Goal: Transaction & Acquisition: Purchase product/service

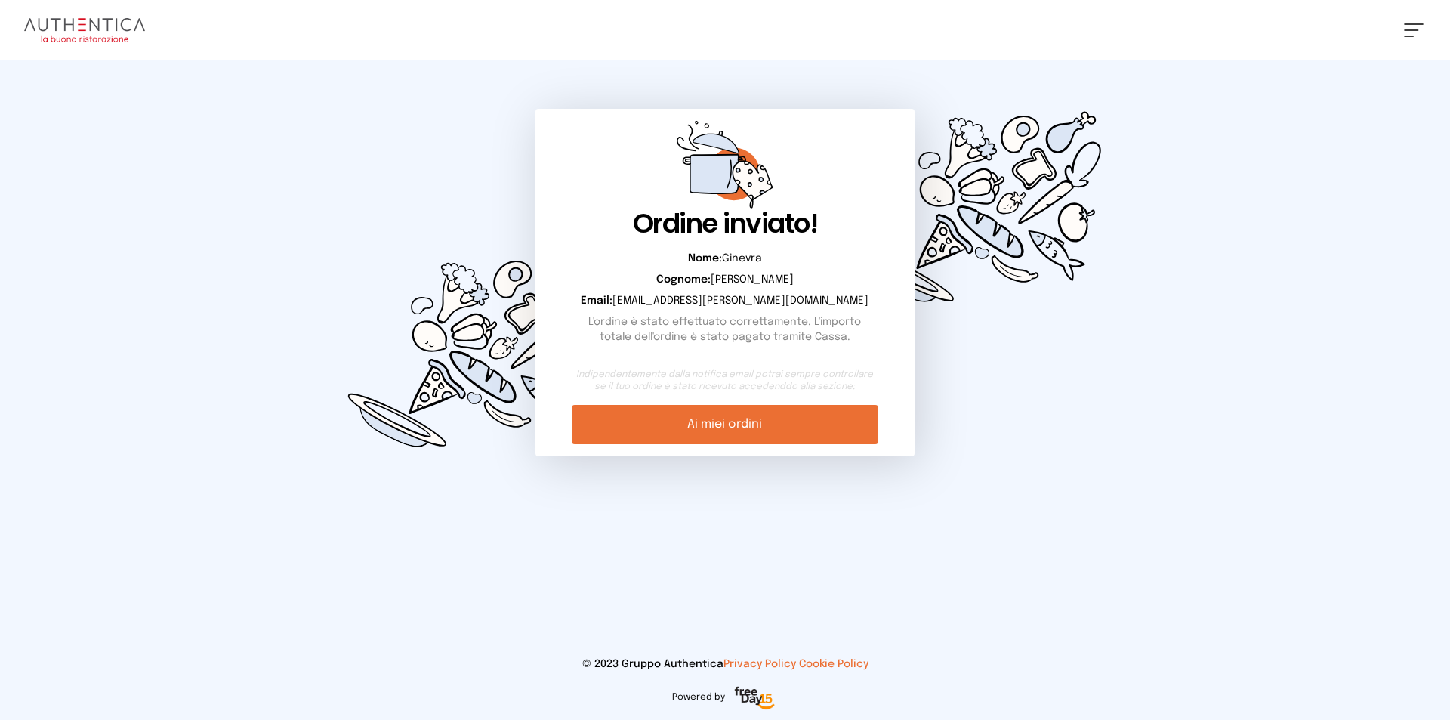
click at [72, 32] on img at bounding box center [84, 30] width 121 height 24
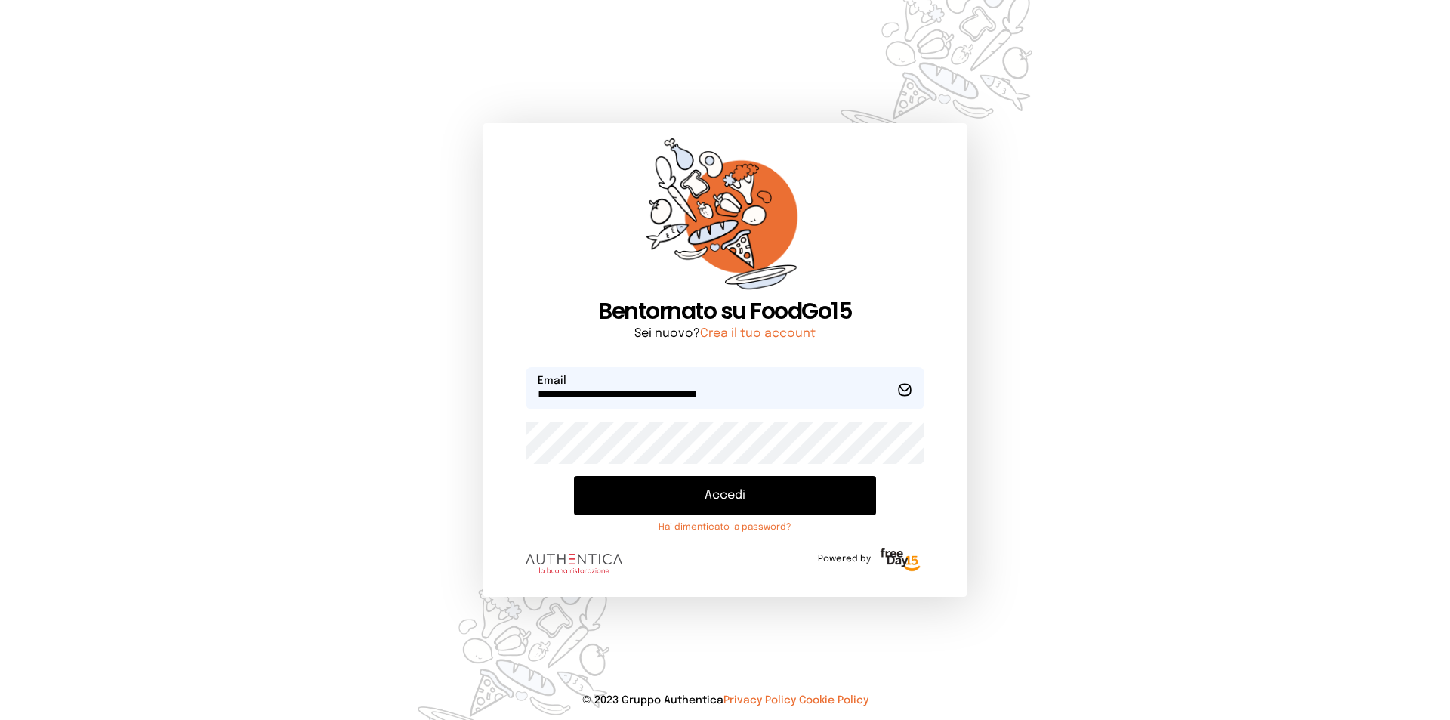
click at [660, 490] on button "Accedi" at bounding box center [725, 495] width 302 height 39
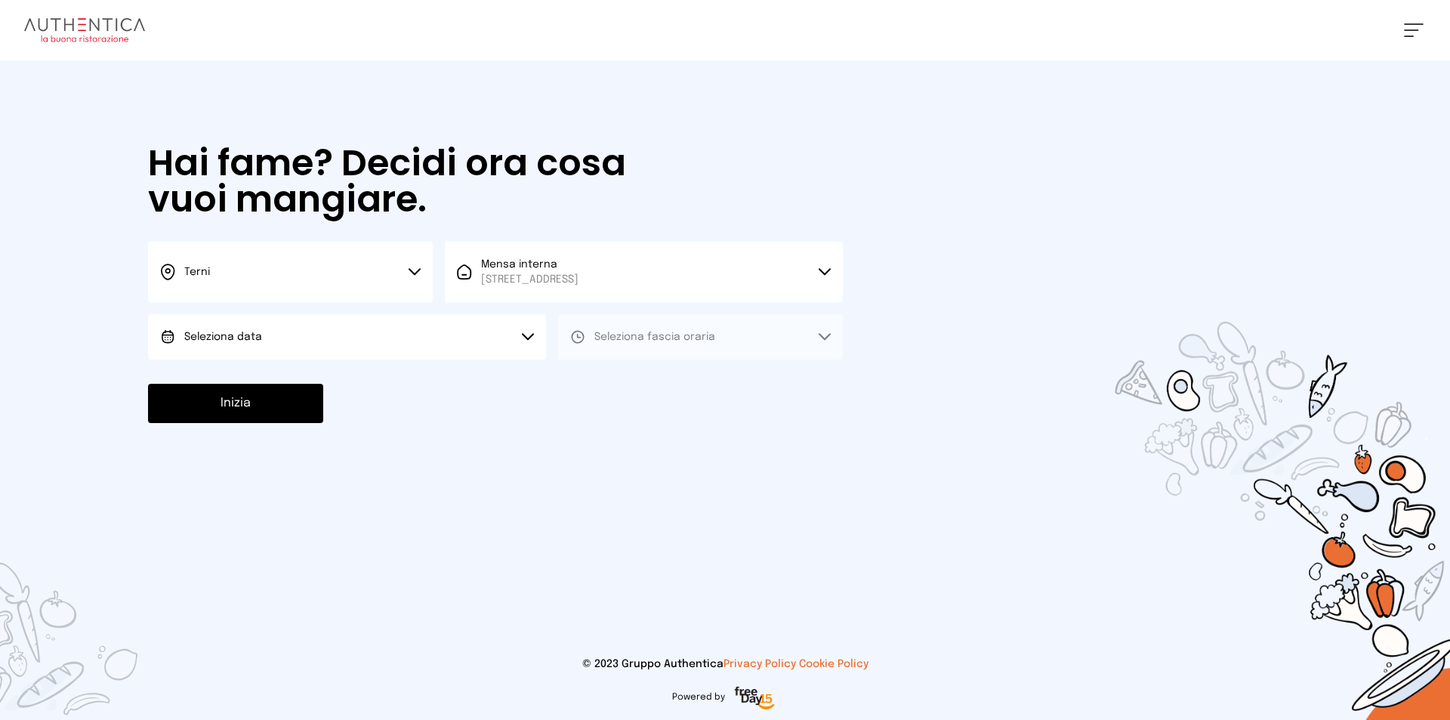
click at [318, 339] on button "Seleziona data" at bounding box center [347, 336] width 398 height 45
click at [329, 384] on li "Oggi, [DATE]" at bounding box center [347, 378] width 398 height 39
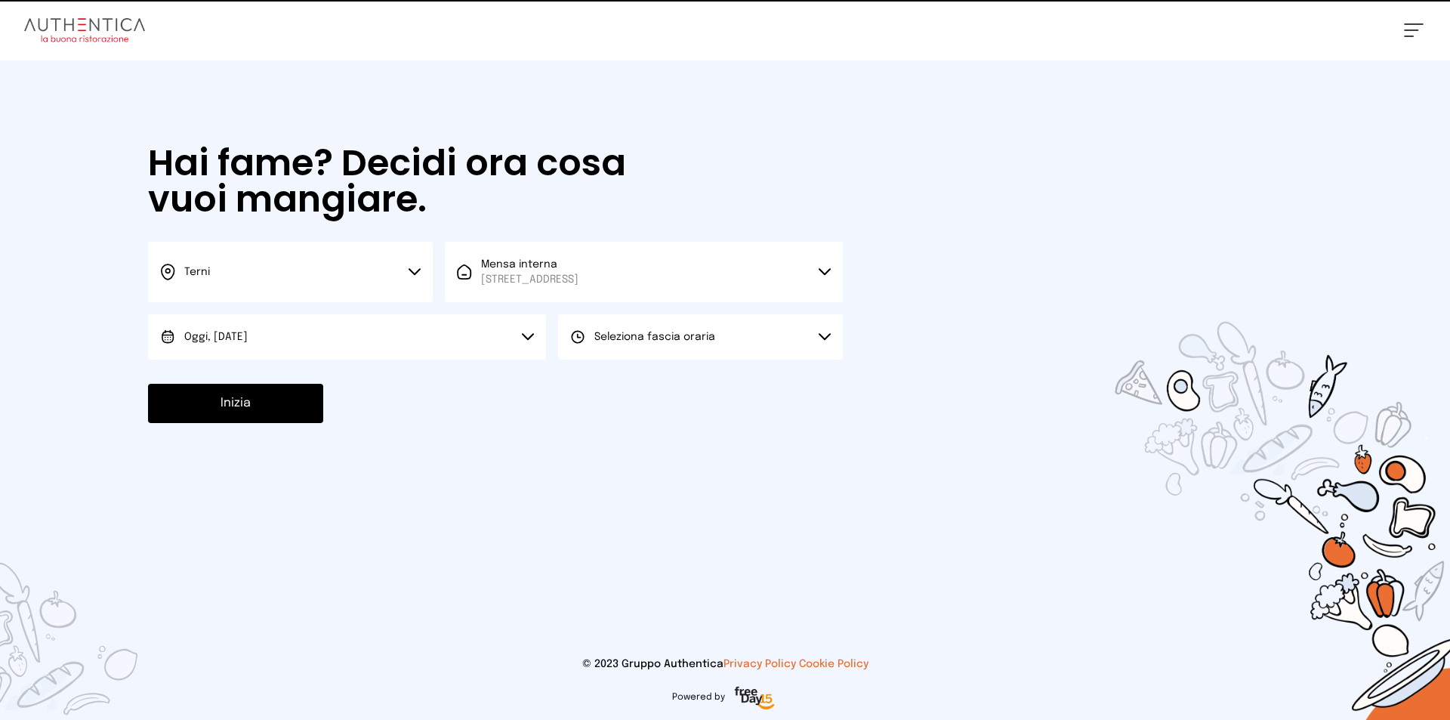
click at [586, 342] on div "Seleziona fascia oraria" at bounding box center [642, 336] width 145 height 15
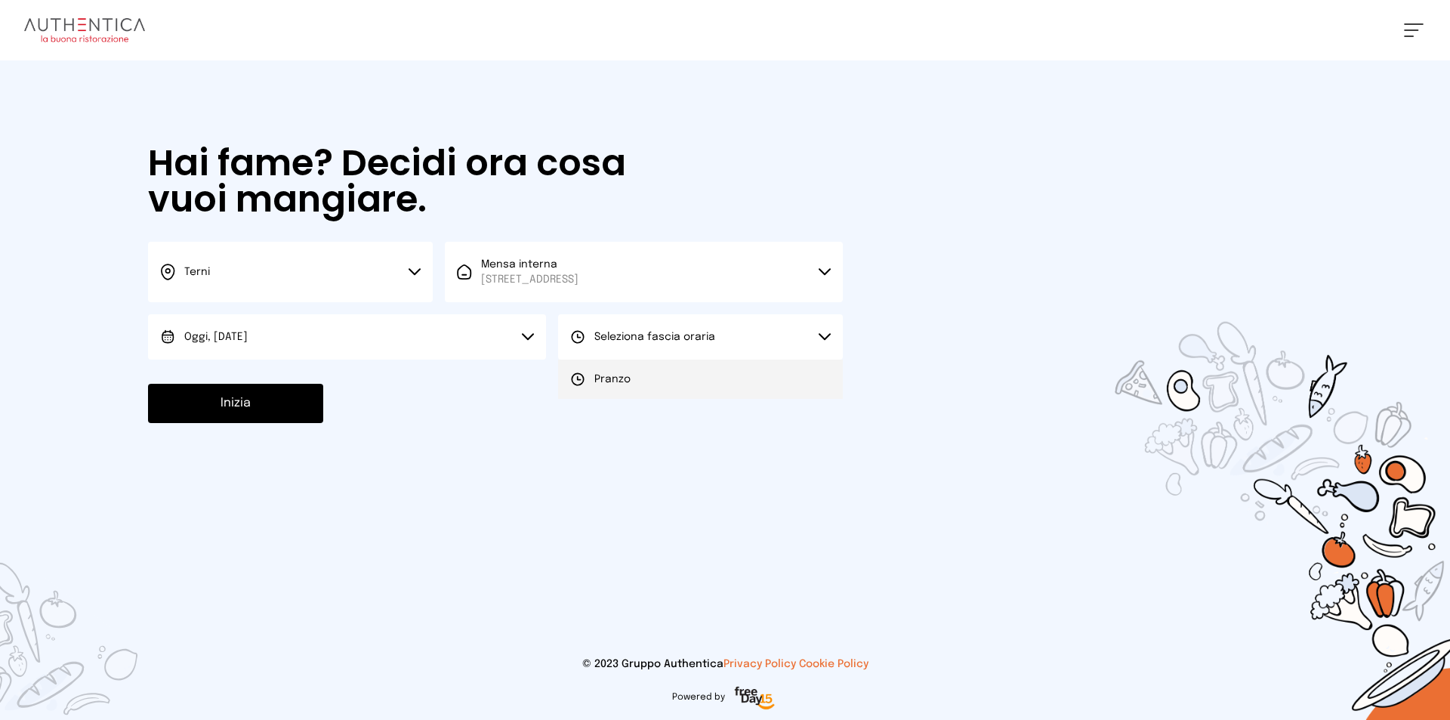
click at [585, 366] on li "Pranzo" at bounding box center [700, 378] width 285 height 39
click at [364, 395] on div "Inizia" at bounding box center [495, 403] width 695 height 39
click at [227, 395] on button "Inizia" at bounding box center [235, 403] width 175 height 39
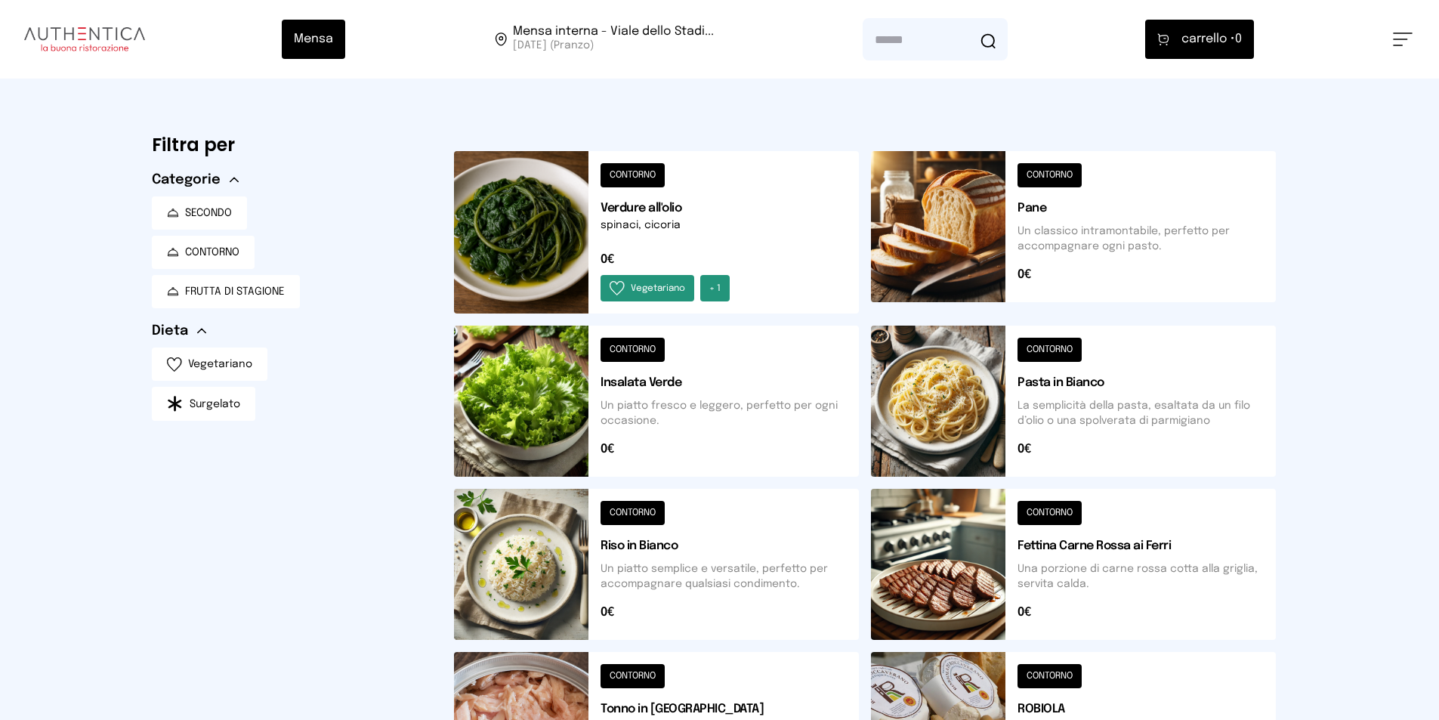
scroll to position [453, 0]
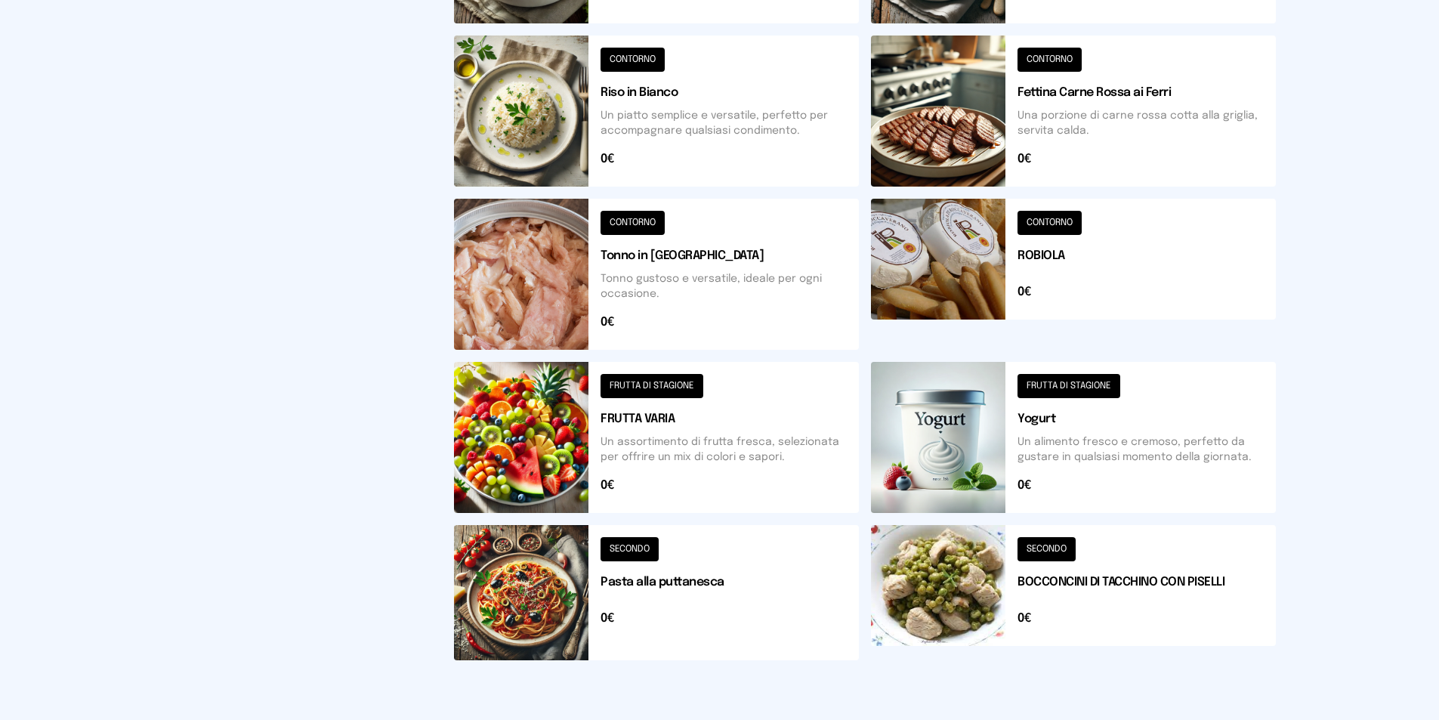
click at [664, 460] on button at bounding box center [656, 437] width 405 height 151
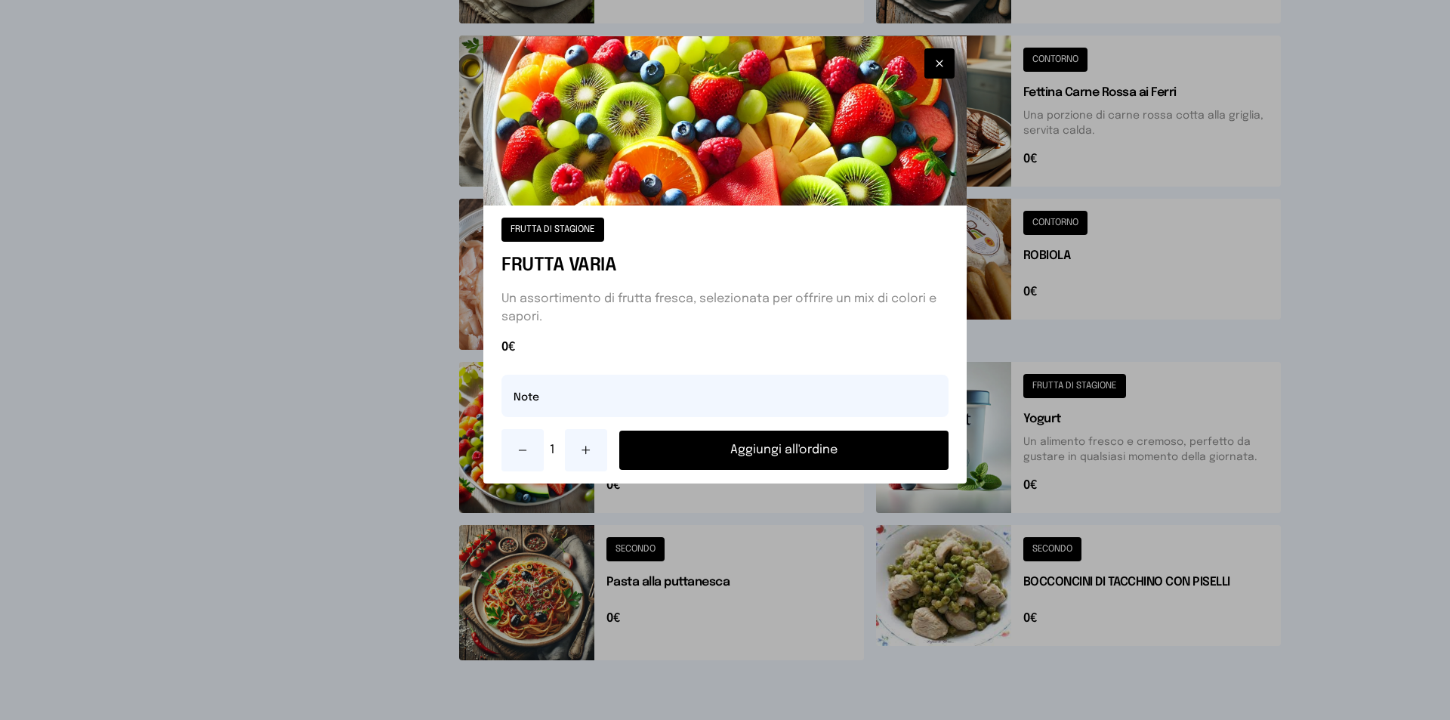
click at [578, 443] on button at bounding box center [586, 450] width 42 height 42
click at [693, 446] on button "Aggiungi all'ordine" at bounding box center [783, 449] width 329 height 39
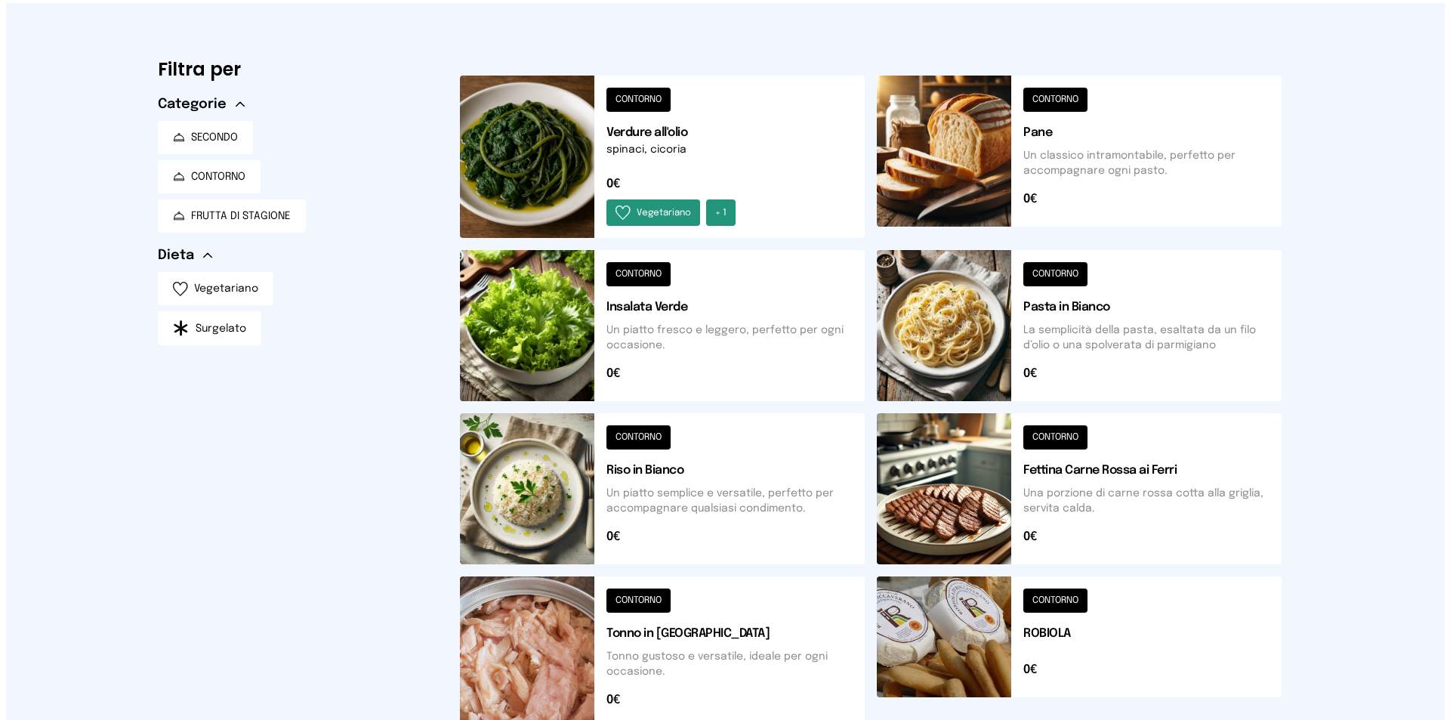
scroll to position [0, 0]
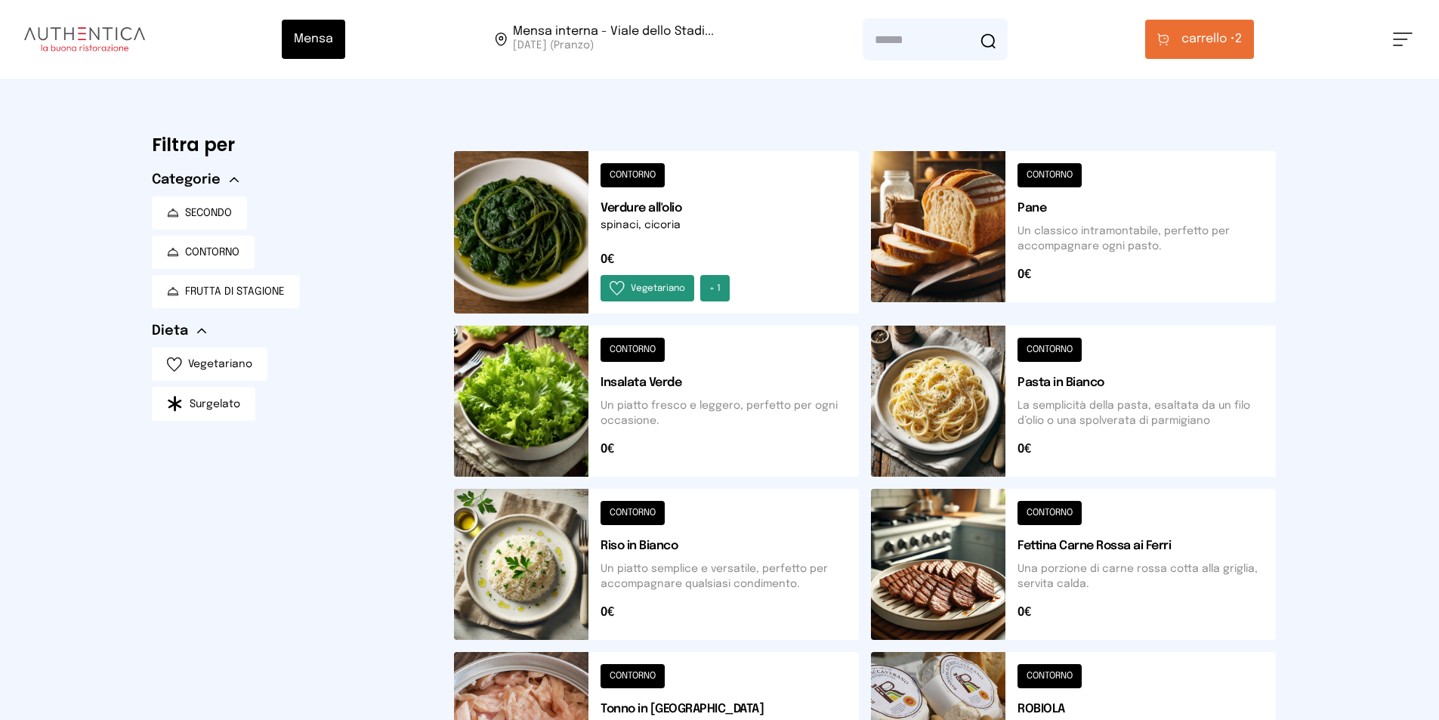
click at [1195, 46] on span "carrello •" at bounding box center [1208, 39] width 54 height 18
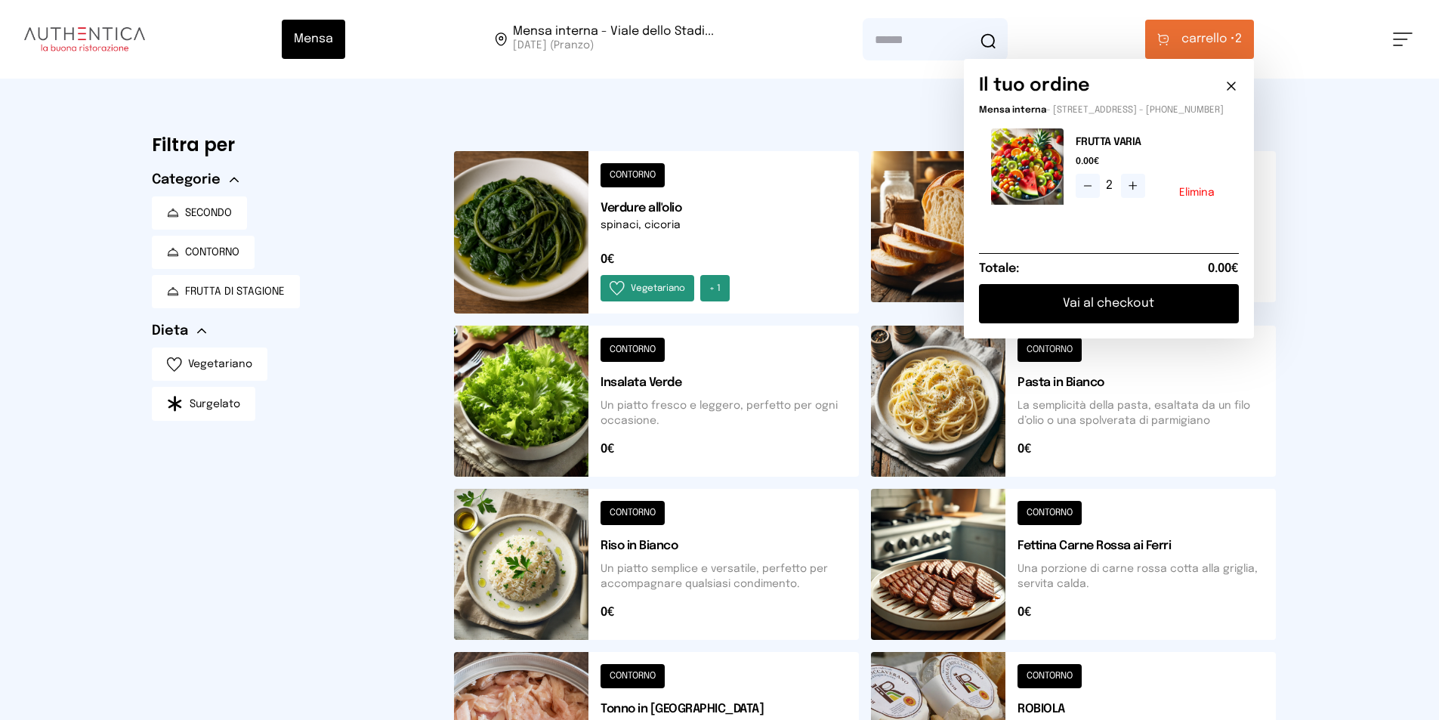
click at [1095, 306] on button "Vai al checkout" at bounding box center [1109, 303] width 260 height 39
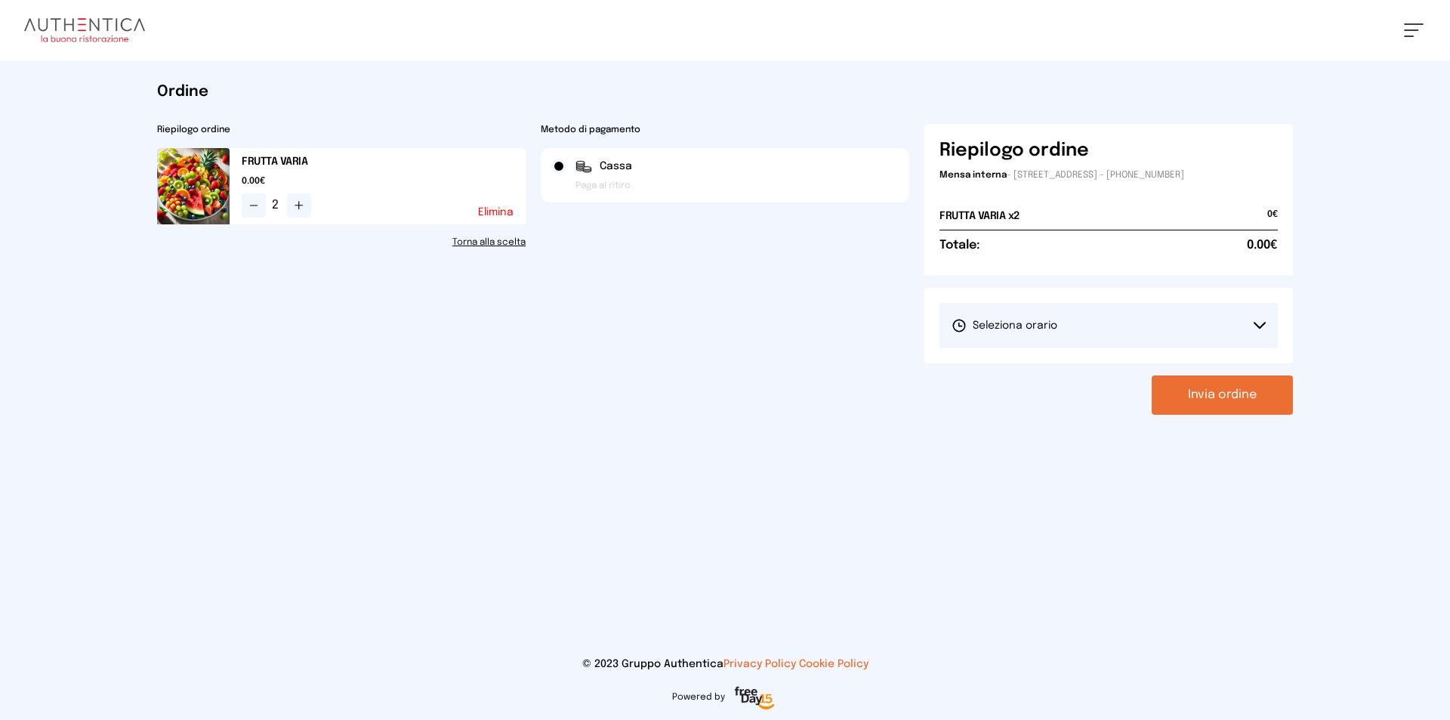
click at [984, 318] on span "Seleziona orario" at bounding box center [1005, 325] width 106 height 15
click at [981, 359] on li "1° Turno (13:00 - 15:00)" at bounding box center [1109, 367] width 338 height 39
click at [1254, 387] on button "Invia ordine" at bounding box center [1222, 394] width 141 height 39
